Goal: Information Seeking & Learning: Understand process/instructions

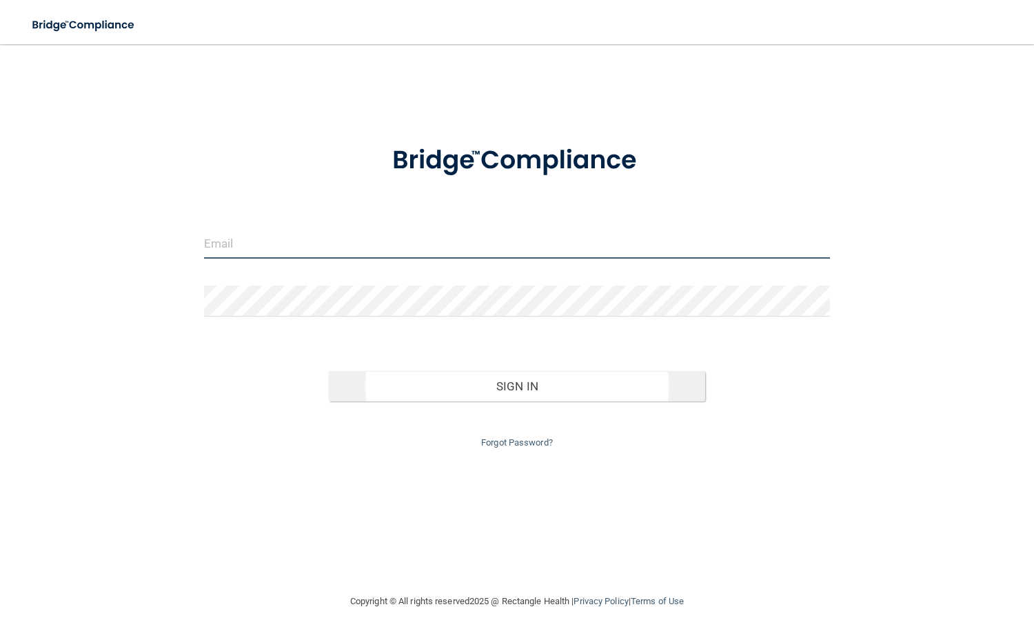
type input "[EMAIL_ADDRESS][DOMAIN_NAME]"
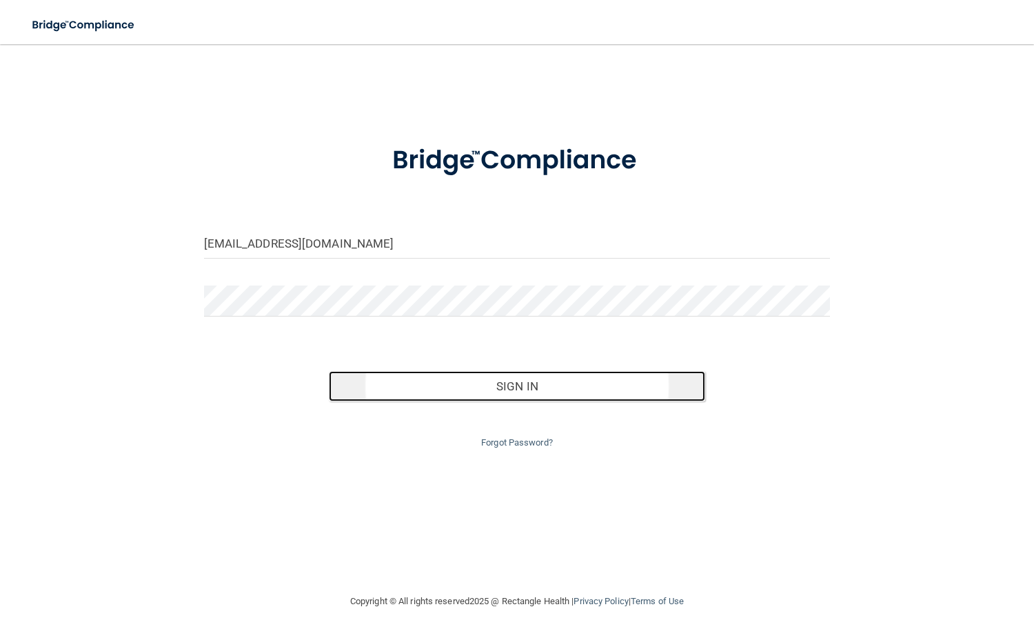
click at [507, 382] on button "Sign In" at bounding box center [517, 386] width 376 height 30
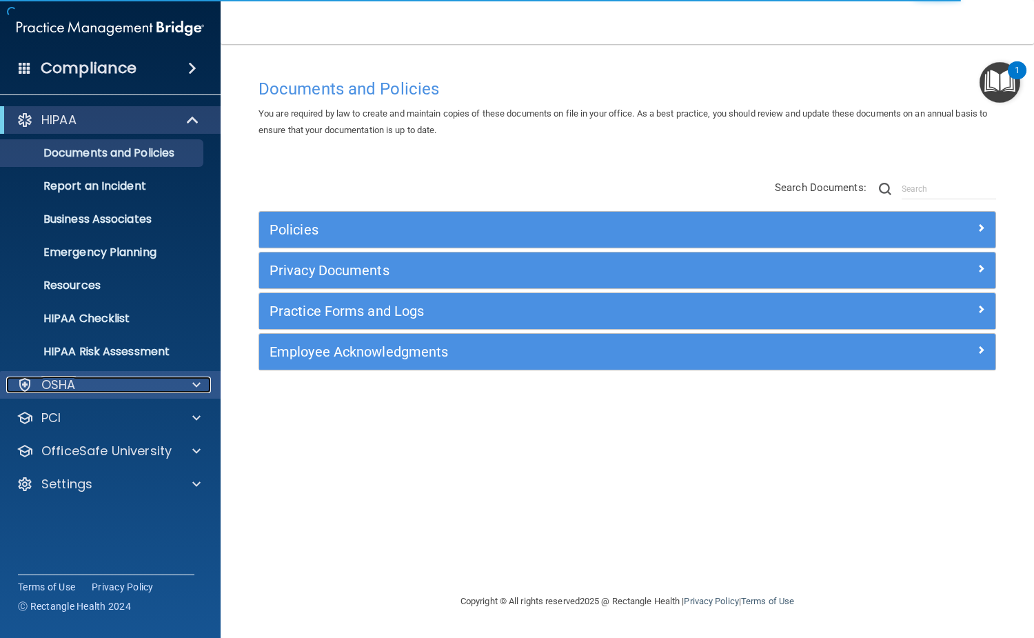
click at [92, 385] on div "OSHA" at bounding box center [91, 384] width 171 height 17
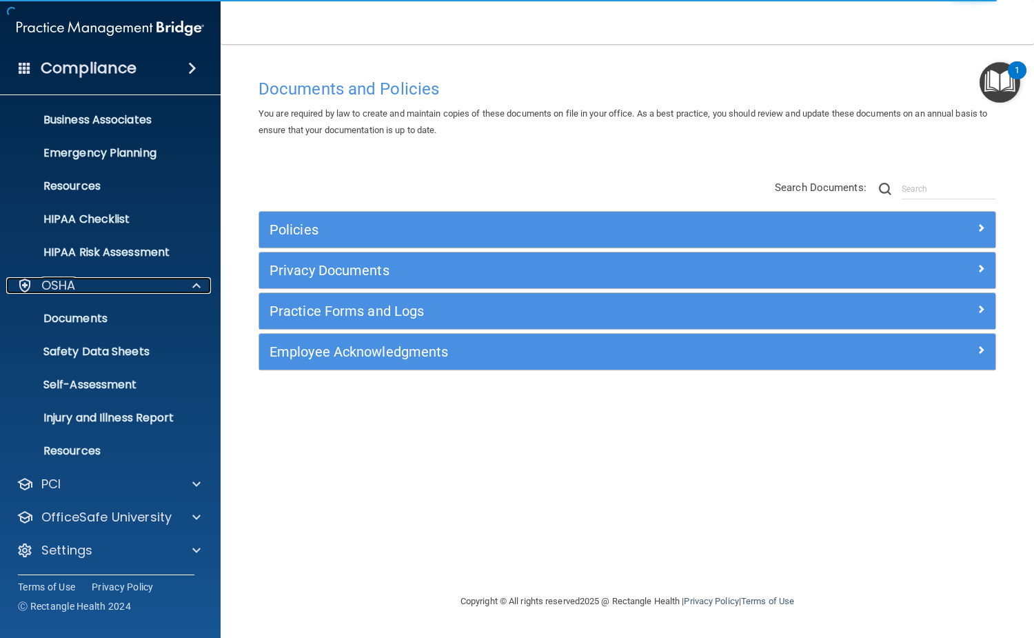
scroll to position [100, 0]
click at [116, 327] on link "Documents" at bounding box center [94, 318] width 217 height 28
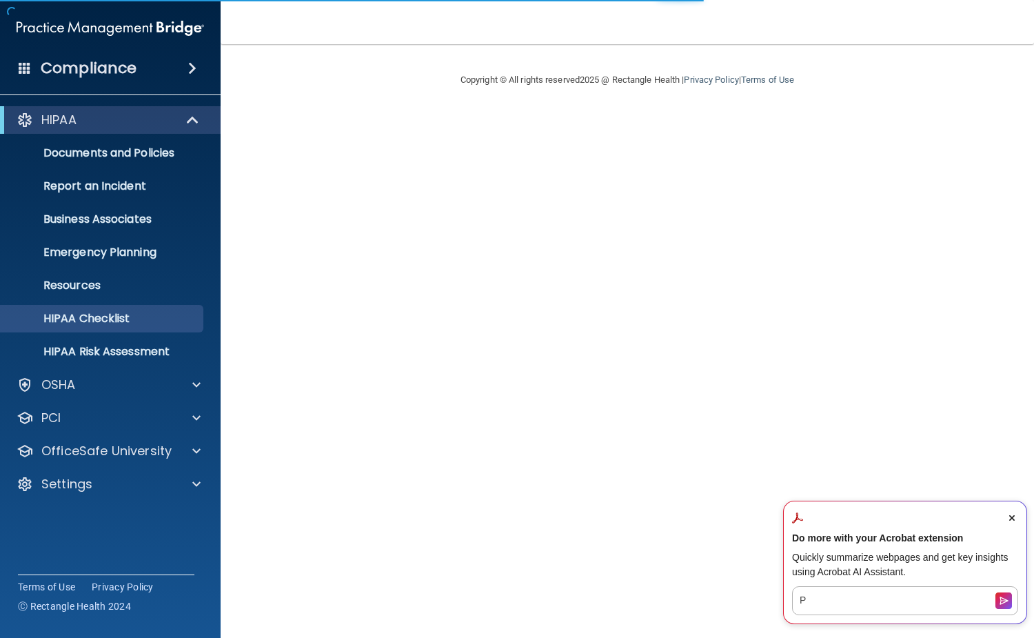
click at [1015, 515] on span "Close Acrobat AI Assistant Dialog" at bounding box center [1012, 517] width 12 height 12
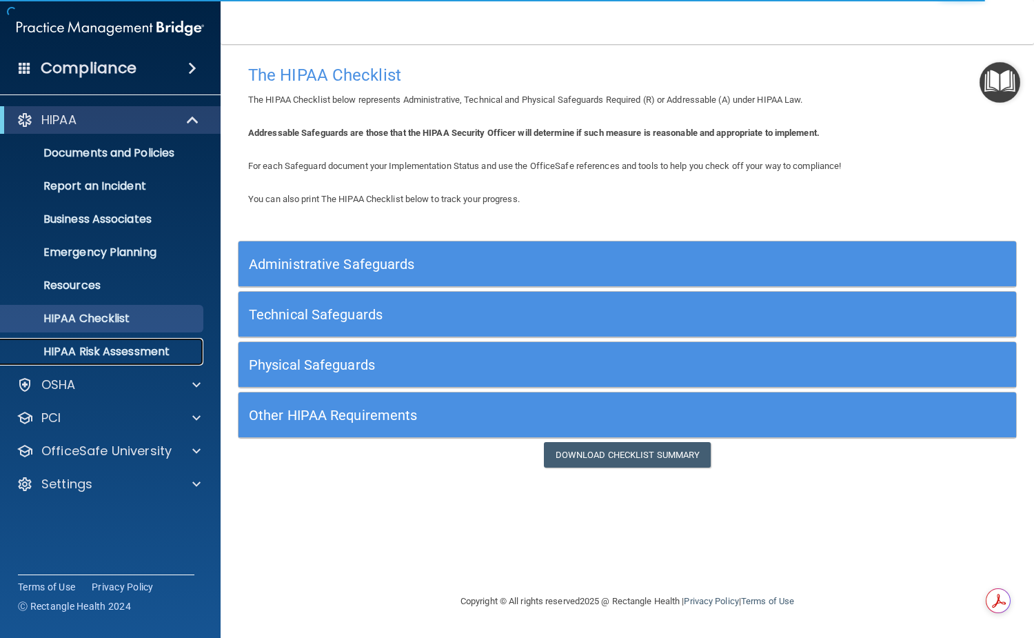
click at [163, 345] on p "HIPAA Risk Assessment" at bounding box center [103, 352] width 188 height 14
